Goal: Use online tool/utility: Use online tool/utility

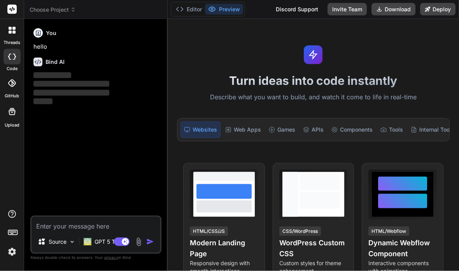
click at [63, 19] on div "Bind AI Web Search Created with Pixso. Code Generator You hello Bind AI ‌ ‌ ‌ ‌…" at bounding box center [96, 144] width 144 height 251
click at [65, 11] on span "Choose Project" at bounding box center [53, 10] width 46 height 8
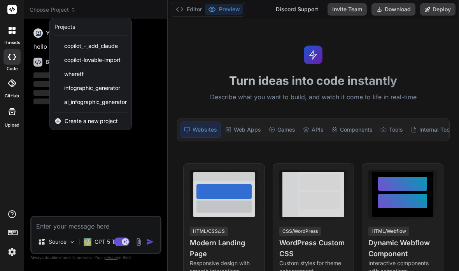
click at [88, 98] on span "ai_infographic_generator" at bounding box center [95, 102] width 63 height 8
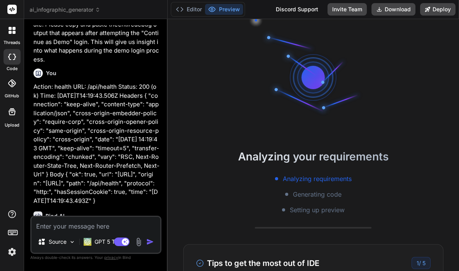
click at [126, 243] on icon at bounding box center [125, 241] width 4 height 4
type textarea "x"
click at [57, 231] on textarea at bounding box center [96, 224] width 129 height 14
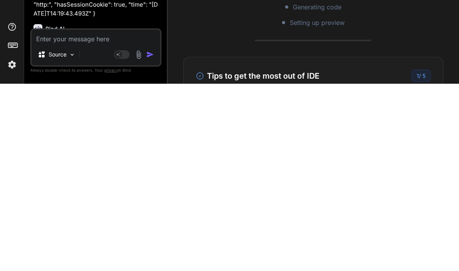
type textarea "P"
type textarea "x"
type textarea "Pl"
type textarea "x"
type textarea "Ple"
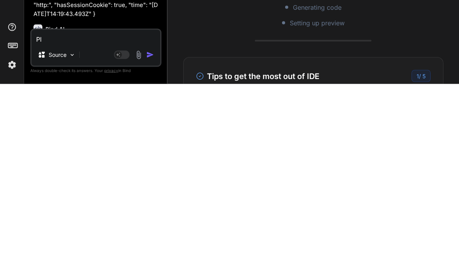
type textarea "x"
type textarea "Plea"
type textarea "x"
type textarea "Pleas"
type textarea "x"
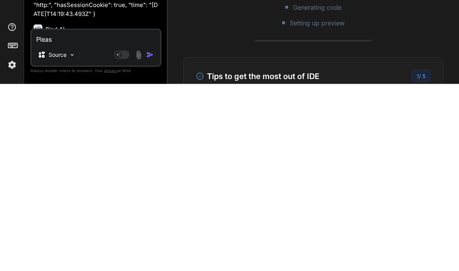
type textarea "Please"
type textarea "x"
type textarea "Please"
type textarea "x"
type textarea "Please p"
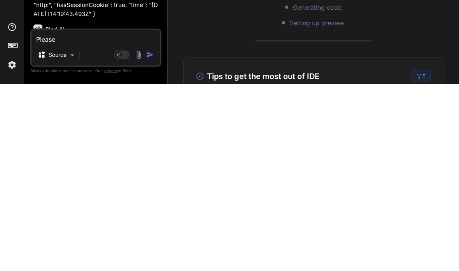
type textarea "x"
type textarea "Please pr"
type textarea "x"
type textarea "Please pro"
type textarea "x"
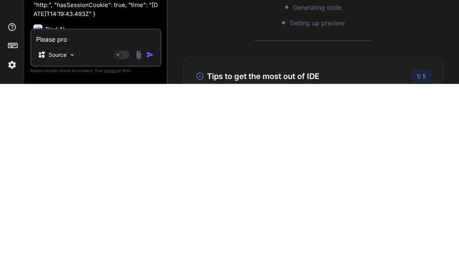
type textarea "Please prov"
type textarea "x"
type textarea "Please provi"
type textarea "x"
type textarea "Please provid"
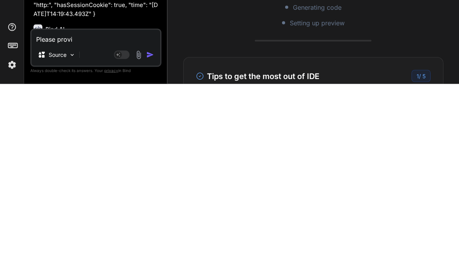
type textarea "x"
type textarea "Please provide"
type textarea "x"
type textarea "Please provide"
type textarea "x"
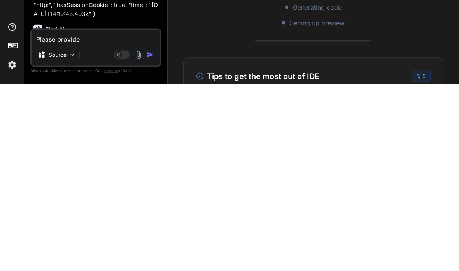
type textarea "Please provide a"
type textarea "x"
type textarea "Please provide a"
type textarea "x"
type textarea "Please provide a p"
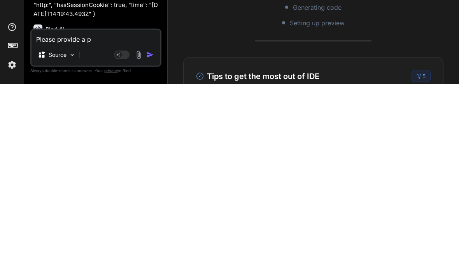
type textarea "x"
type textarea "Please provide a pr"
type textarea "x"
type textarea "Please provide a pre"
type textarea "x"
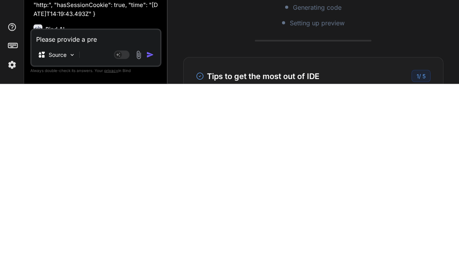
type textarea "Please provide a prev"
type textarea "x"
type textarea "Please provide a previ"
type textarea "x"
type textarea "Please provide a previe"
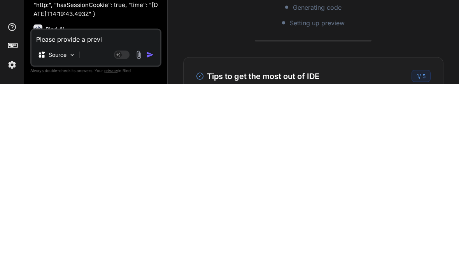
type textarea "x"
type textarea "Please provide a preview"
type textarea "x"
type textarea "Please provide a preview"
type textarea "x"
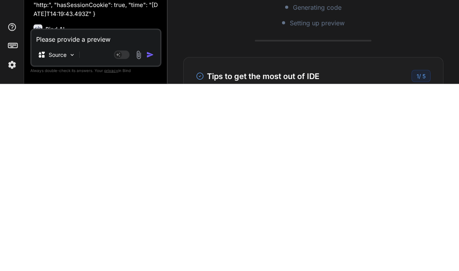
type textarea "Please provide a preview s"
type textarea "x"
type textarea "Please provide a preview so"
type textarea "x"
type textarea "Please provide a preview so"
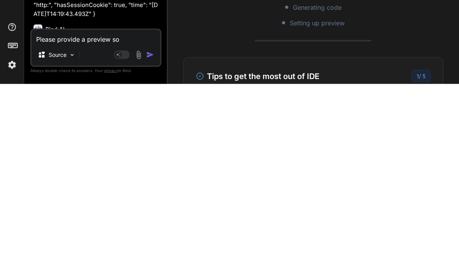
type textarea "x"
type textarea "Please provide a preview so w"
type textarea "x"
type textarea "Please provide a preview so we"
type textarea "x"
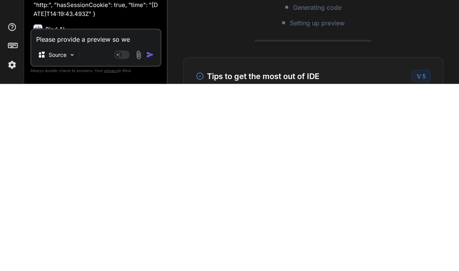
type textarea "Please provide a preview so we"
type textarea "x"
type textarea "Please provide a preview so we c"
type textarea "x"
type textarea "Please provide a preview so we ca"
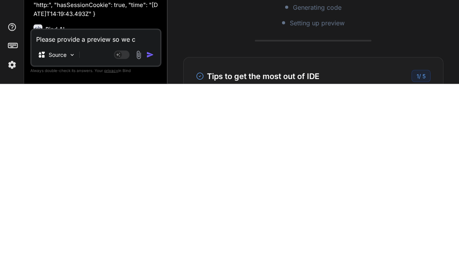
type textarea "x"
type textarea "Please provide a preview so we can"
type textarea "x"
type textarea "Please provide a preview so we can"
type textarea "x"
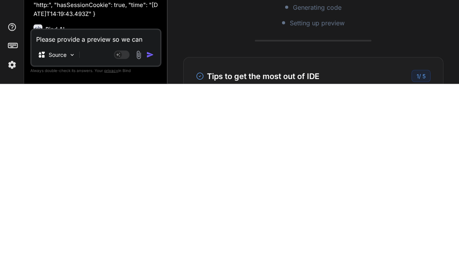
type textarea "Please provide a preview so we can r"
type textarea "x"
type textarea "Please provide a preview so we can re"
type textarea "x"
type textarea "Please provide a preview so we can res"
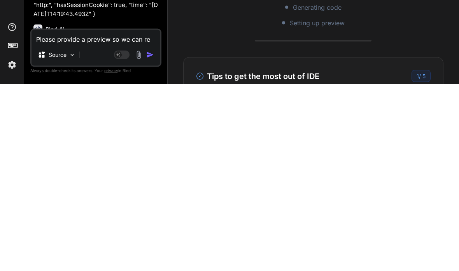
type textarea "x"
type textarea "Please provide a preview so we can resu"
type textarea "x"
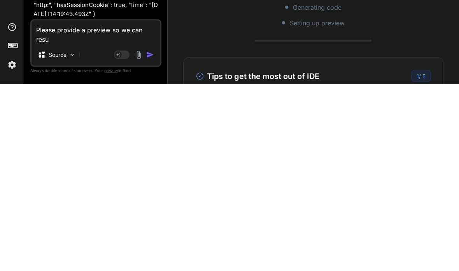
type textarea "Please provide a preview so we can resum"
type textarea "x"
type textarea "Please provide a preview so we can resume"
type textarea "x"
type textarea "Please provide a preview so we can resume"
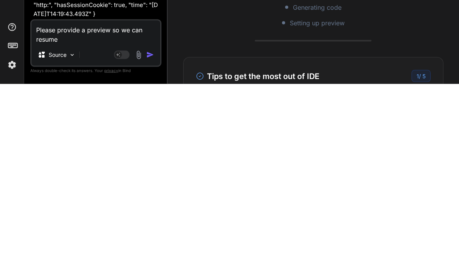
type textarea "x"
type textarea "Please provide a preview so we can resume c"
type textarea "x"
type textarea "Please provide a preview so we can resume co"
type textarea "x"
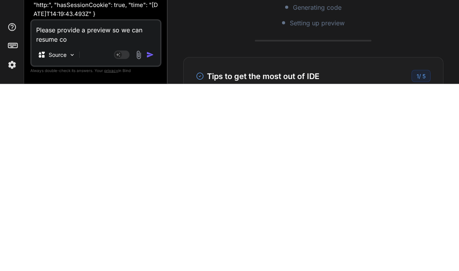
type textarea "Please provide a preview so we can resume con"
type textarea "x"
type textarea "Please provide a preview so we can resume conn"
type textarea "x"
type textarea "Please provide a preview so we can resume conne"
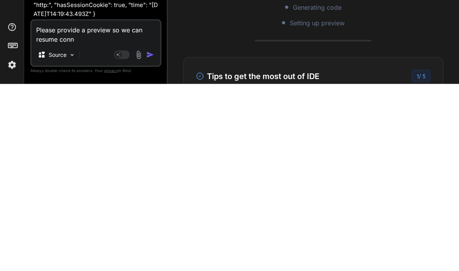
type textarea "x"
type textarea "Please provide a preview so we can resume connec"
type textarea "x"
type textarea "Please provide a preview so we can resume connect"
type textarea "x"
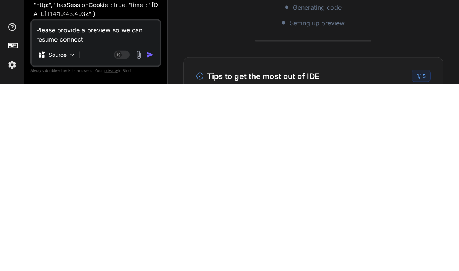
type textarea "Please provide a preview so we can resume connecti"
type textarea "x"
type textarea "Please provide a preview so we can resume connectin"
type textarea "x"
type textarea "Please provide a preview so we can resume connecting"
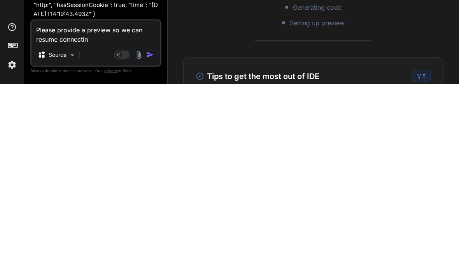
type textarea "x"
type textarea "Please provide a preview so we can resume connecting"
type textarea "x"
type textarea "Please provide a preview so we can resume connecting f"
type textarea "x"
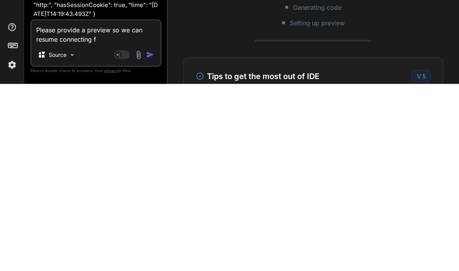
type textarea "Please provide a preview so we can resume connecting fu"
type textarea "x"
type textarea "Please provide a preview so we can resume connecting fun"
type textarea "x"
type textarea "Please provide a preview so we can resume connecting func"
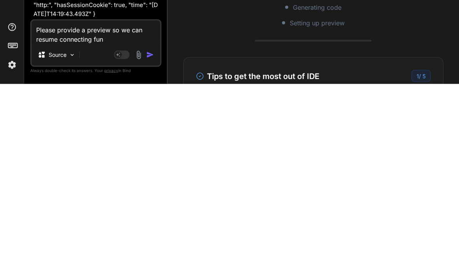
type textarea "x"
type textarea "Please provide a preview so we can resume connecting funct"
type textarea "x"
type textarea "Please provide a preview so we can resume connecting functi"
type textarea "x"
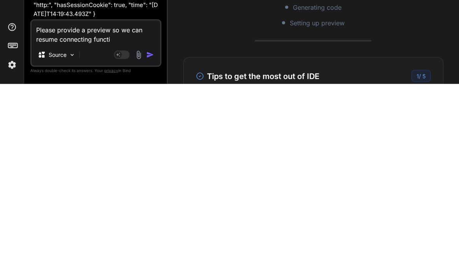
type textarea "Please provide a preview so we can resume connecting functio"
type textarea "x"
type textarea "Please provide a preview so we can resume connecting function"
type textarea "x"
type textarea "Please provide a preview so we can resume connecting functiona"
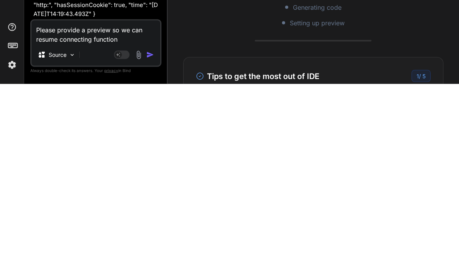
type textarea "x"
type textarea "Please provide a preview so we can resume connecting functional"
type textarea "x"
type textarea "Please provide a preview so we can resume connecting functionali"
type textarea "x"
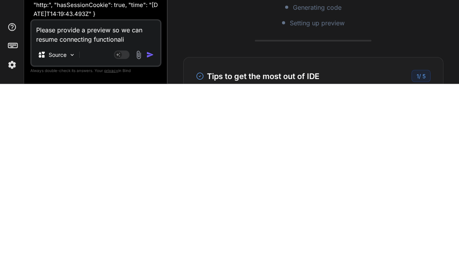
type textarea "Please provide a preview so we can resume connecting functionalit"
type textarea "x"
type textarea "Please provide a preview so we can resume connecting functionality"
type textarea "x"
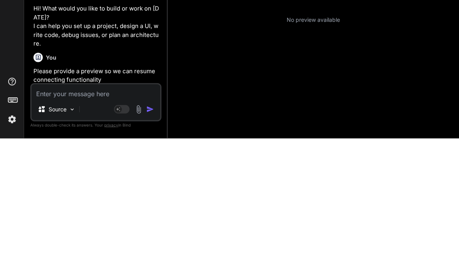
scroll to position [210, 0]
type textarea "x"
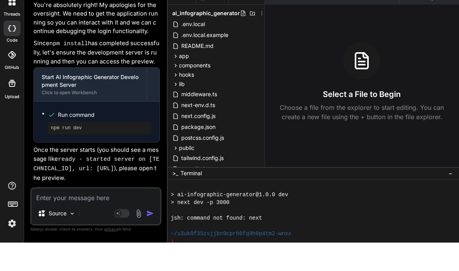
scroll to position [210, 0]
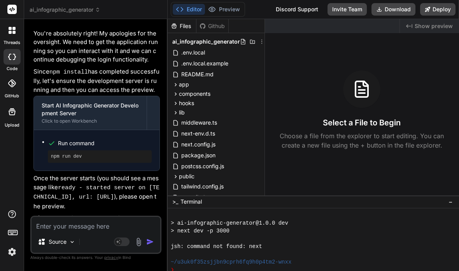
click at [72, 223] on textarea at bounding box center [96, 224] width 129 height 14
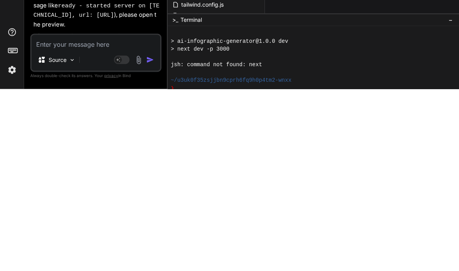
type textarea "S"
type textarea "x"
type textarea "St"
type textarea "x"
type textarea "Sti"
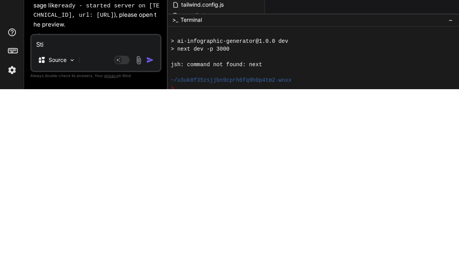
type textarea "x"
type textarea "Stil"
type textarea "x"
type textarea "Still"
type textarea "x"
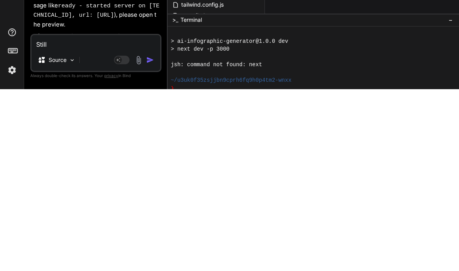
type textarea "Still"
type textarea "x"
type textarea "Still n"
type textarea "x"
type textarea "Still no"
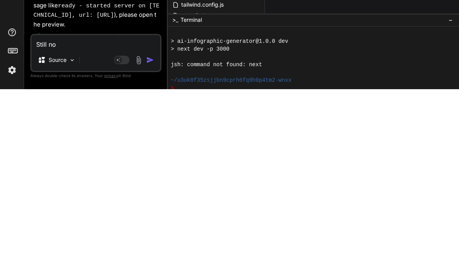
type textarea "x"
type textarea "Still no"
type textarea "x"
type textarea "Still no p"
type textarea "x"
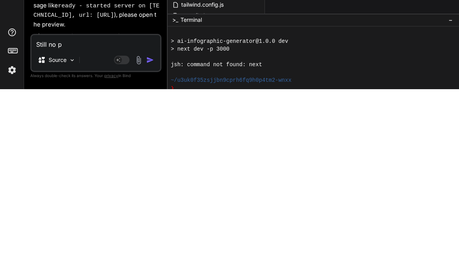
type textarea "Still no pr"
type textarea "x"
type textarea "Still no pre"
type textarea "x"
type textarea "Still no prev"
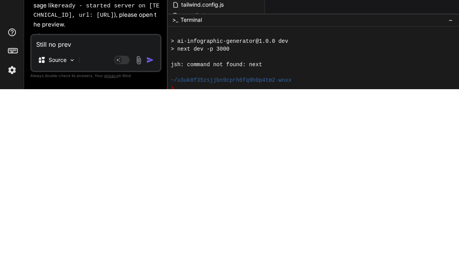
type textarea "x"
type textarea "Still no previ"
type textarea "x"
type textarea "Still no previe"
type textarea "x"
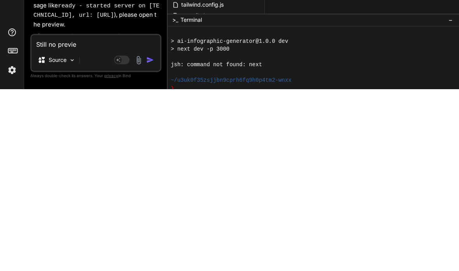
type textarea "Still no preview"
type textarea "x"
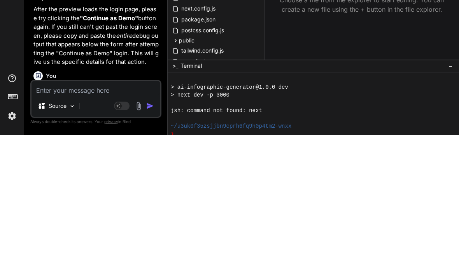
scroll to position [2327, 0]
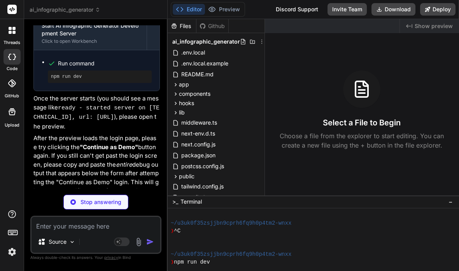
type textarea "x"
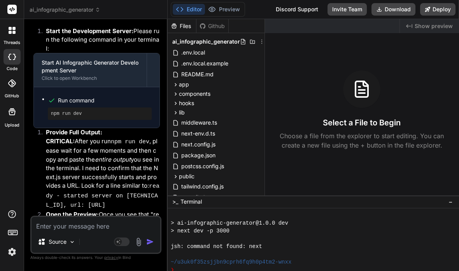
scroll to position [2608, 0]
click at [251, 266] on div "❯" at bounding box center [310, 270] width 279 height 8
click at [275, 266] on div "❯ run" at bounding box center [310, 270] width 279 height 8
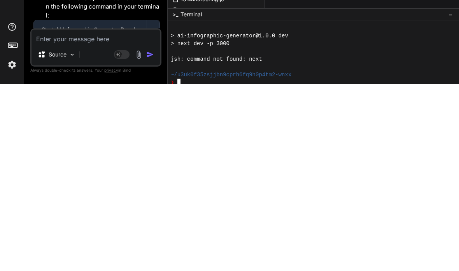
scroll to position [366, 0]
click at [40, 217] on textarea at bounding box center [96, 224] width 129 height 14
type textarea "J"
type textarea "x"
type textarea "Js"
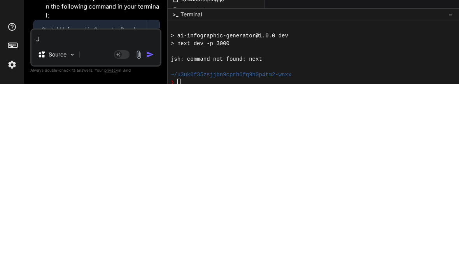
type textarea "x"
type textarea "Jsh"
type textarea "x"
type textarea "Jsh:"
type textarea "x"
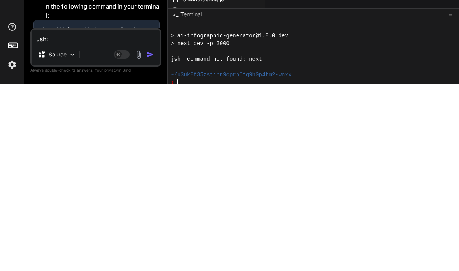
type textarea "Jsh:"
type textarea "x"
type textarea "Jsh: c"
type textarea "x"
type textarea "Jsh: co"
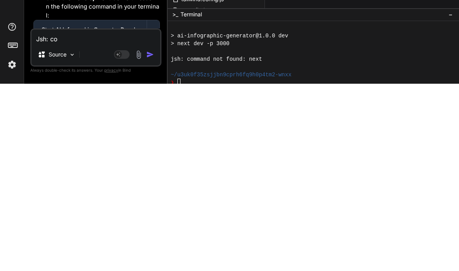
type textarea "x"
type textarea "Jsh: com"
type textarea "x"
type textarea "Jsh: comm"
type textarea "x"
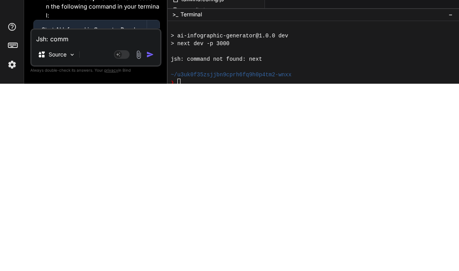
type textarea "Jsh: comma"
type textarea "x"
type textarea "Jsh: comman"
type textarea "x"
type textarea "Jsh: command"
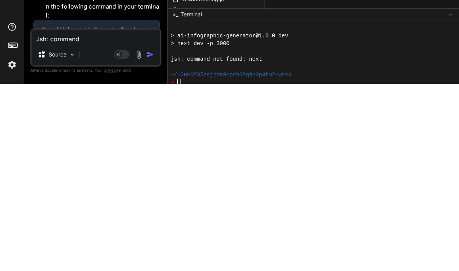
type textarea "x"
type textarea "Jsh: command"
type textarea "x"
type textarea "Jsh: command n"
type textarea "x"
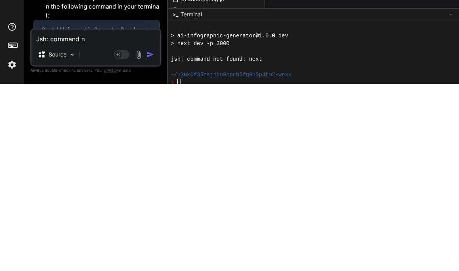
type textarea "Jsh: command no"
type textarea "x"
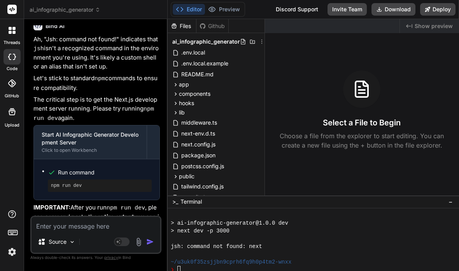
scroll to position [2887, 0]
click at [262, 258] on span "~/u3uk0f35zsjjbn9cprh6fq9h0p4tm2-wnxx" at bounding box center [231, 262] width 121 height 8
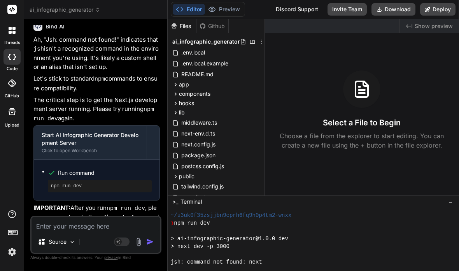
scroll to position [508, 0]
click at [177, 227] on div at bounding box center [310, 231] width 279 height 8
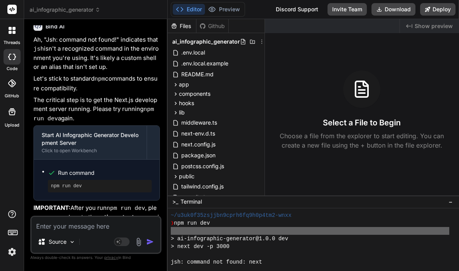
scroll to position [509, 0]
click at [176, 235] on span "> ai-infographic-generator@1.0.0 dev" at bounding box center [230, 239] width 118 height 8
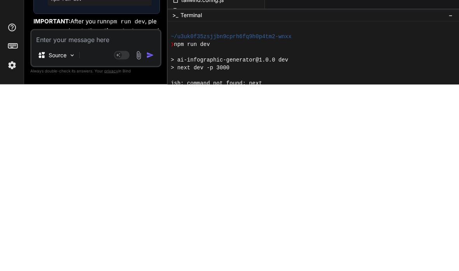
scroll to position [496, 0]
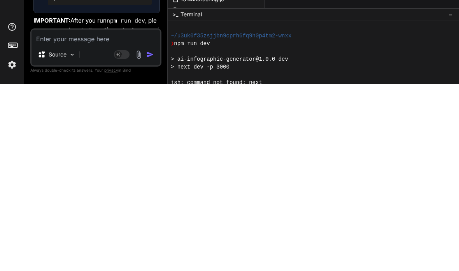
click at [176, 243] on span "> ai-infographic-generator@1.0.0 dev" at bounding box center [230, 247] width 118 height 8
click at [189, 243] on span "ai-infographic-generator@1.0.0" at bounding box center [223, 247] width 98 height 8
click at [192, 243] on span "ai-infographic-generator@1.0.0" at bounding box center [223, 247] width 98 height 8
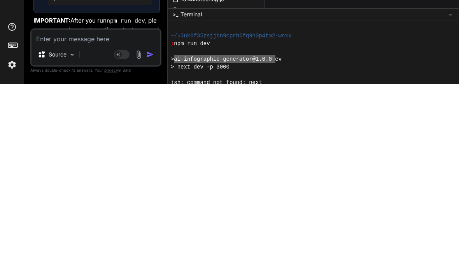
click at [294, 243] on div "> ai-infographic-generator@1.0.0 dev" at bounding box center [310, 247] width 279 height 8
click at [289, 243] on div "> ai-infographic-generator@1.0.0 dev" at bounding box center [310, 247] width 279 height 8
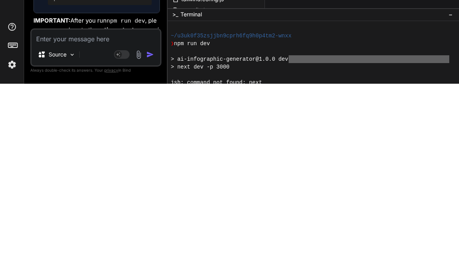
click at [281, 243] on span "> ai-infographic-generator@1.0.0 dev" at bounding box center [230, 247] width 118 height 8
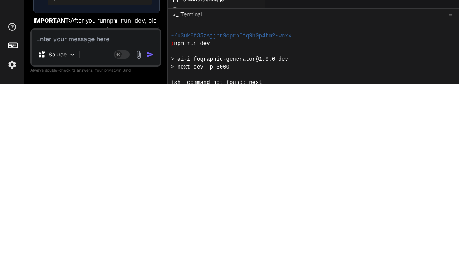
click at [58, 217] on textarea at bounding box center [96, 224] width 129 height 14
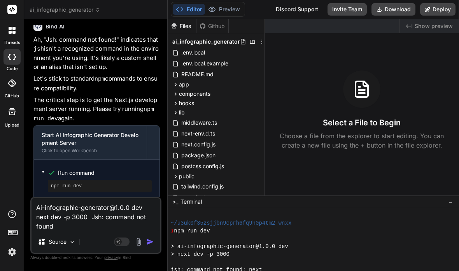
click at [150, 239] on img "button" at bounding box center [150, 242] width 8 height 8
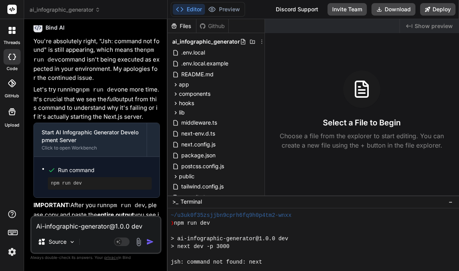
scroll to position [503, 0]
